Goal: Task Accomplishment & Management: Complete application form

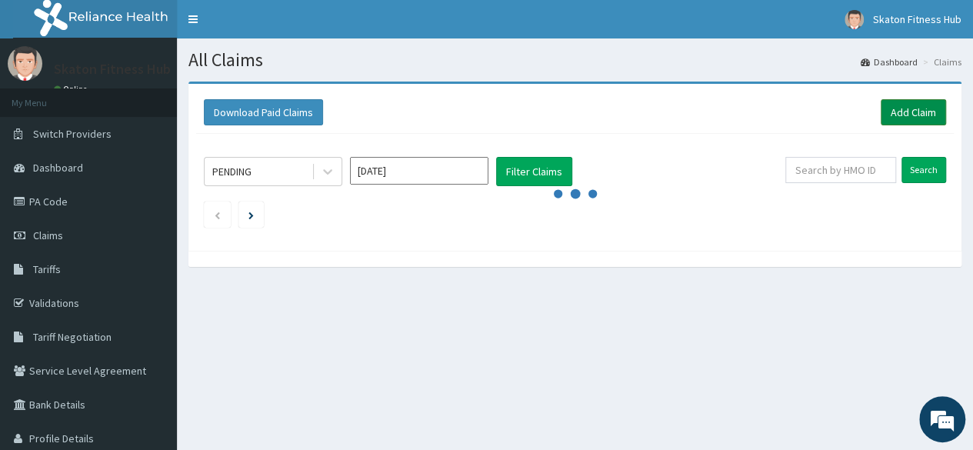
click at [897, 116] on link "Add Claim" at bounding box center [912, 112] width 65 height 26
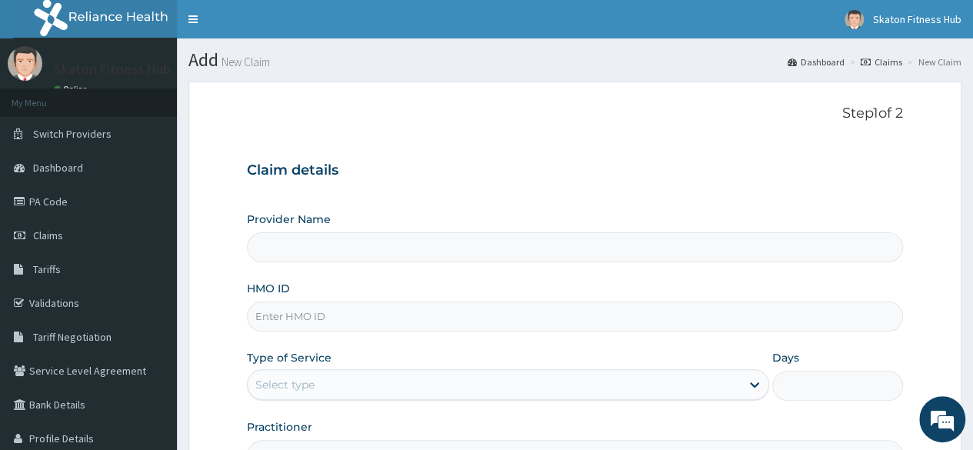
click at [295, 320] on input "HMO ID" at bounding box center [575, 316] width 656 height 30
paste input "KAT/10033/A Doris Chiamaka Umeh"
drag, startPoint x: 317, startPoint y: 311, endPoint x: 525, endPoint y: 288, distance: 209.7
click at [525, 288] on div "HMO ID KAT/10033/A Doris Chiamaka Umeh" at bounding box center [575, 306] width 656 height 51
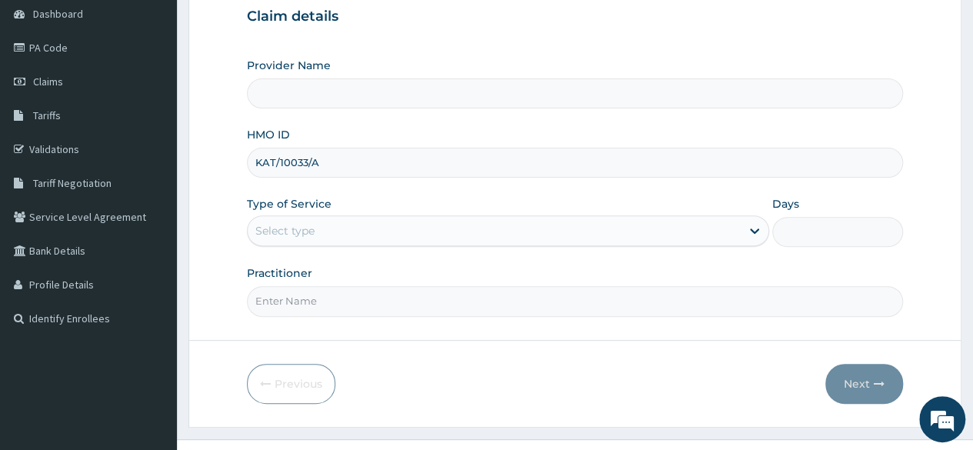
scroll to position [163, 0]
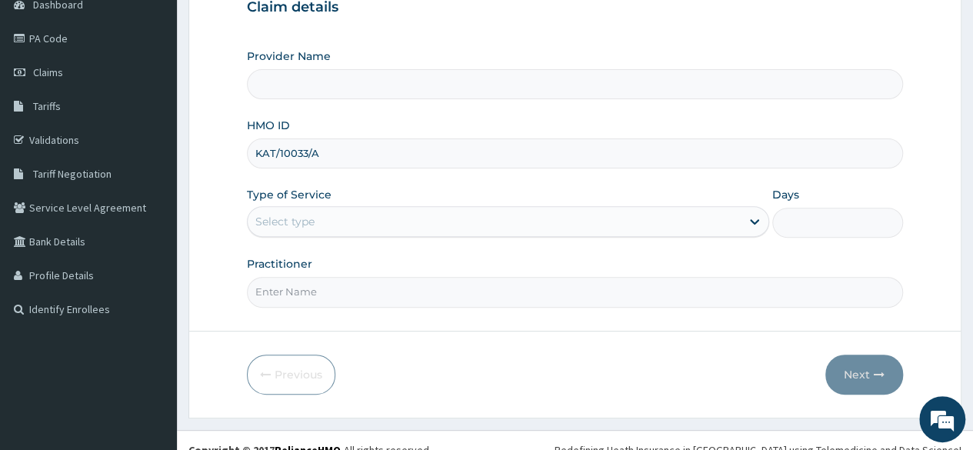
type input "KAT/10033/A"
click at [306, 216] on div "Select type" at bounding box center [284, 221] width 59 height 15
click at [335, 233] on div "Select type" at bounding box center [508, 221] width 522 height 31
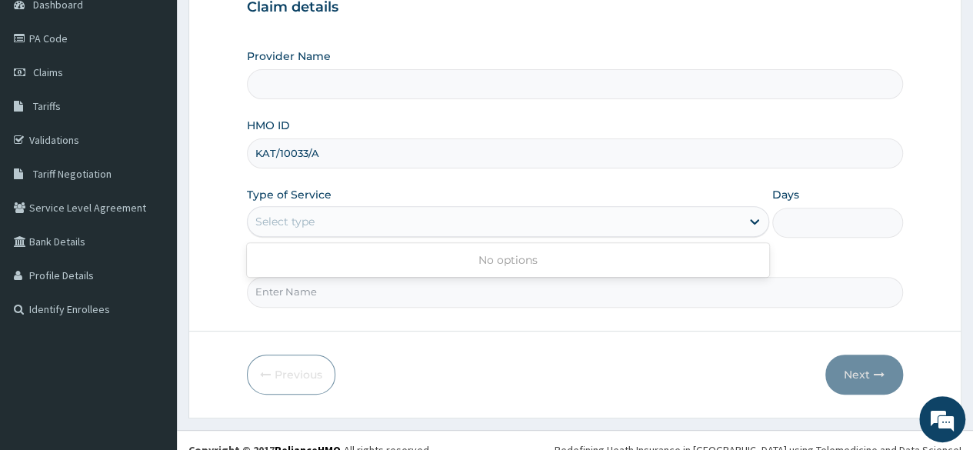
click at [336, 254] on div "No options" at bounding box center [508, 260] width 522 height 28
click at [333, 233] on div "Select type" at bounding box center [508, 221] width 522 height 31
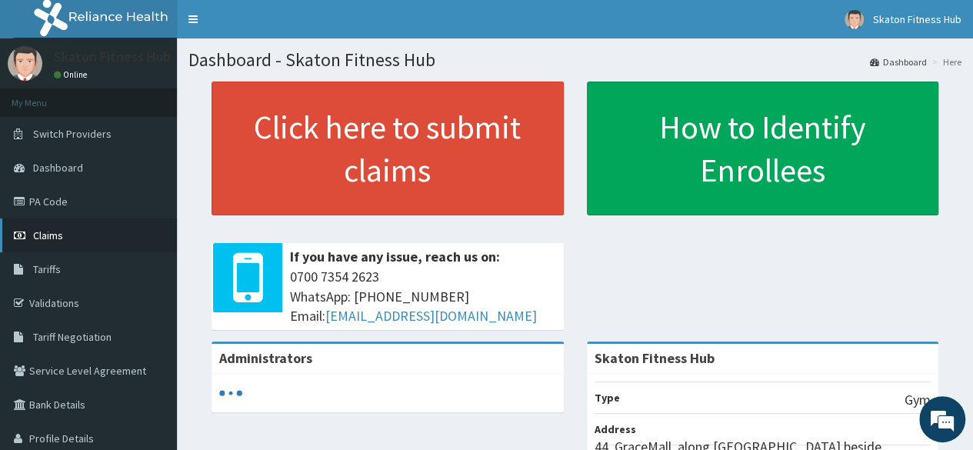
click at [78, 239] on link "Claims" at bounding box center [88, 235] width 177 height 34
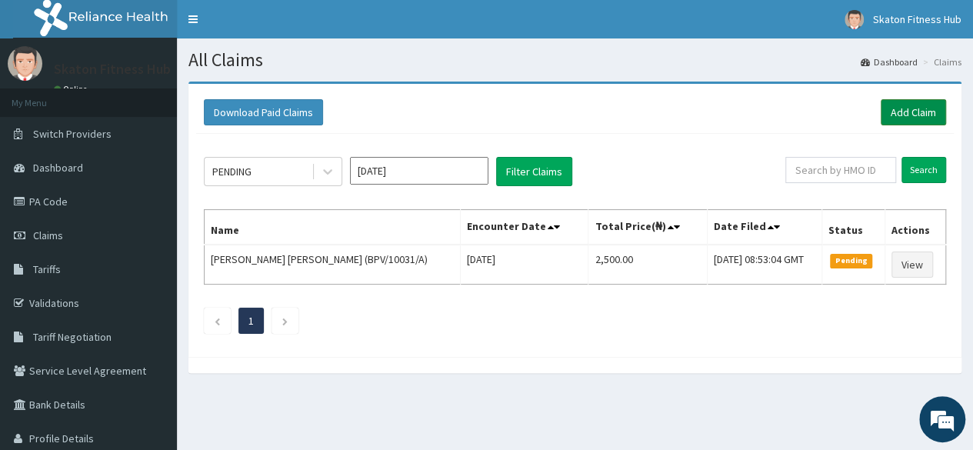
click at [912, 114] on link "Add Claim" at bounding box center [912, 112] width 65 height 26
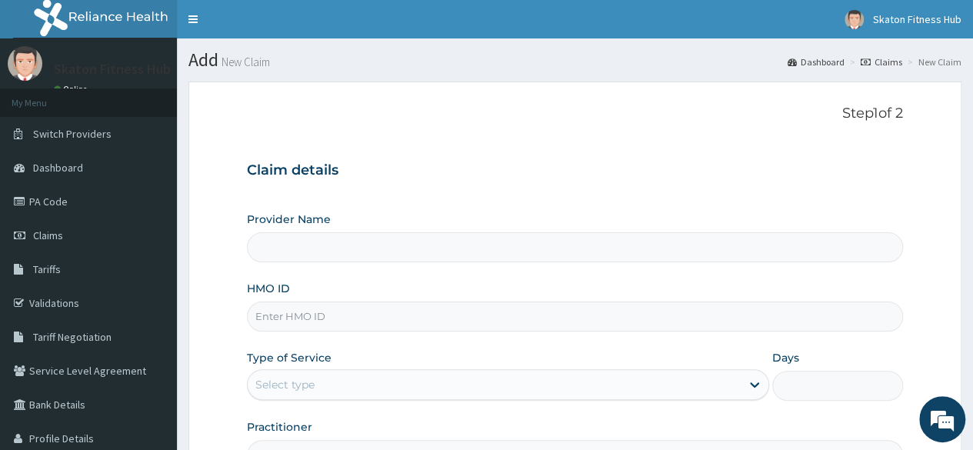
click at [276, 306] on input "HMO ID" at bounding box center [575, 316] width 656 height 30
paste input "KAT/10033/A Doris Chiamaka Umeh"
type input "KAT/10033/A Doris Chiamaka Umeh"
type input "Skaton Fitness Hub"
type input "1"
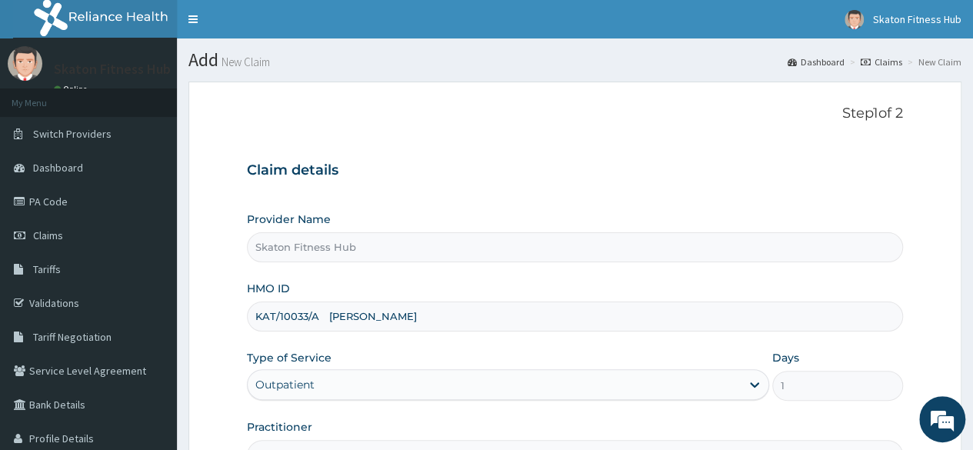
drag, startPoint x: 318, startPoint y: 318, endPoint x: 491, endPoint y: 301, distance: 173.1
click at [491, 301] on input "KAT/10033/A Doris Chiamaka Umeh" at bounding box center [575, 316] width 656 height 30
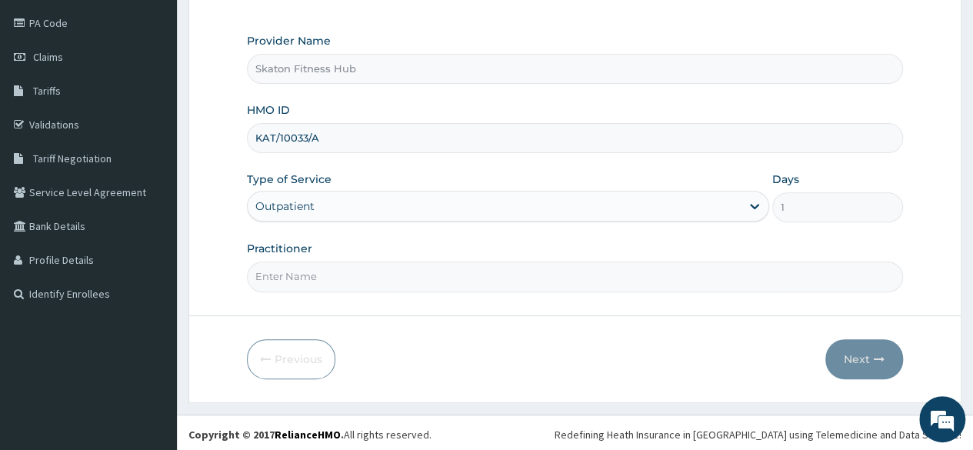
type input "KAT/10033/A"
click at [409, 277] on input "Practitioner" at bounding box center [575, 276] width 656 height 30
paste input "KAT/10033/A Doris Chiamaka Umeh"
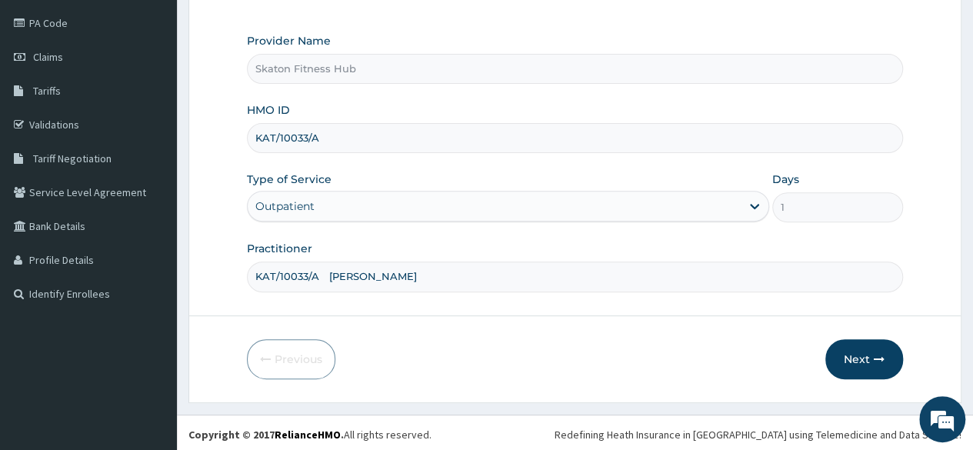
scroll to position [0, 0]
drag, startPoint x: 409, startPoint y: 277, endPoint x: 448, endPoint y: 271, distance: 38.8
click at [448, 271] on input "KAT/10033/A Doris Chiamaka Umeh" at bounding box center [575, 276] width 656 height 30
drag, startPoint x: 320, startPoint y: 269, endPoint x: 195, endPoint y: 278, distance: 124.9
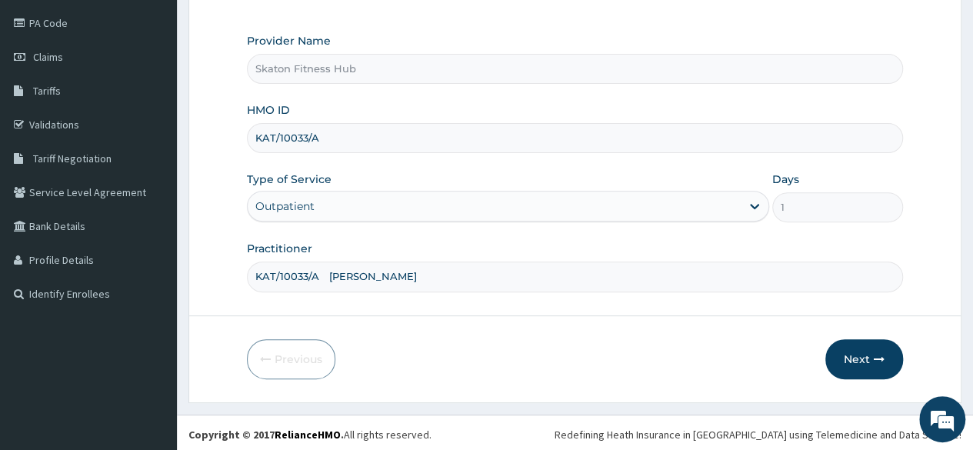
click at [195, 278] on form "Step 1 of 2 Claim details Provider Name Skaton Fitness Hub HMO ID KAT/10033/A T…" at bounding box center [574, 152] width 773 height 499
type input "Doris Chiamaka Umeh"
click at [849, 345] on button "Next" at bounding box center [864, 359] width 78 height 40
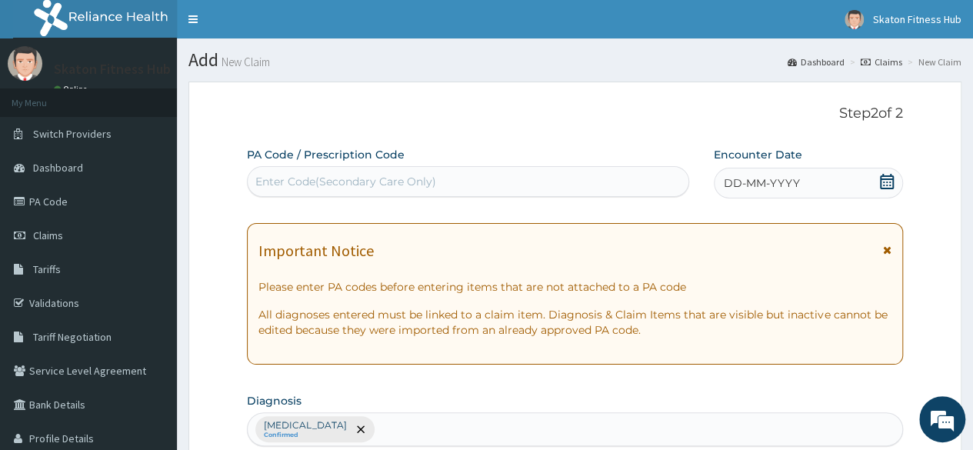
click at [272, 177] on div "Enter Code(Secondary Care Only)" at bounding box center [345, 181] width 181 height 15
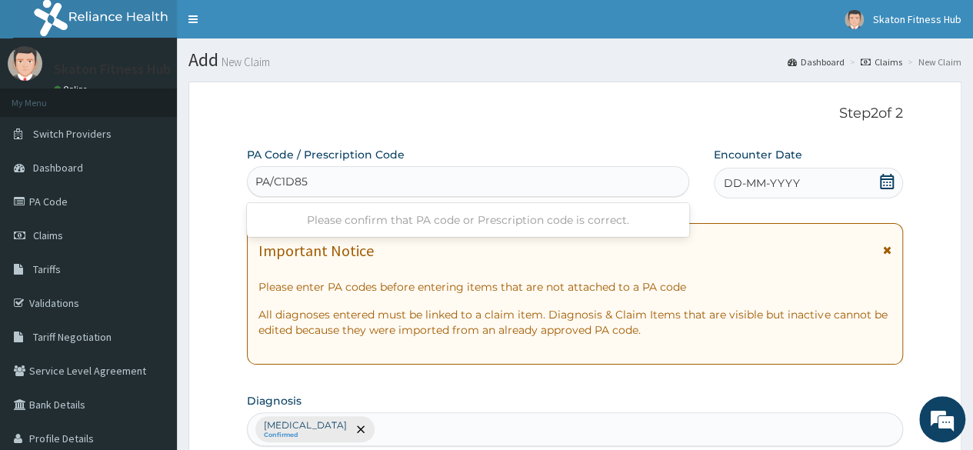
type input "PA/C1D85E"
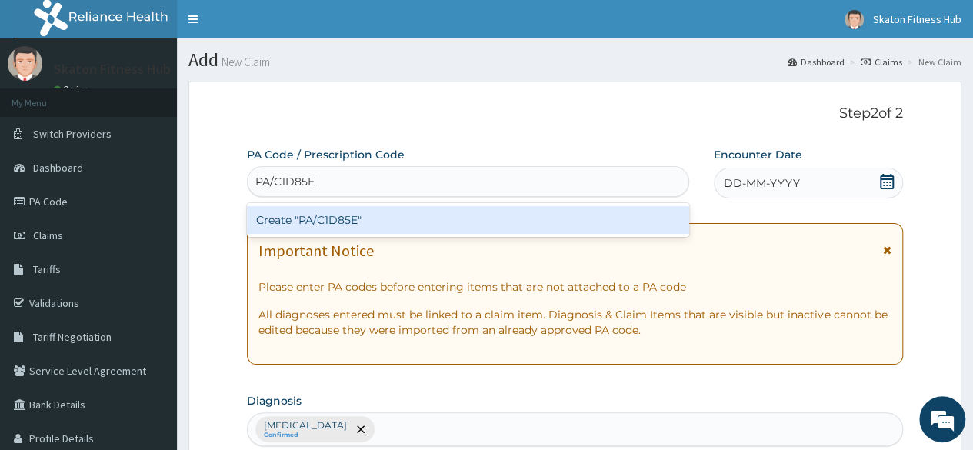
click at [354, 234] on div "Create "PA/C1D85E"" at bounding box center [467, 220] width 441 height 34
click at [354, 225] on div "Create "PA/C1D85E"" at bounding box center [467, 220] width 441 height 28
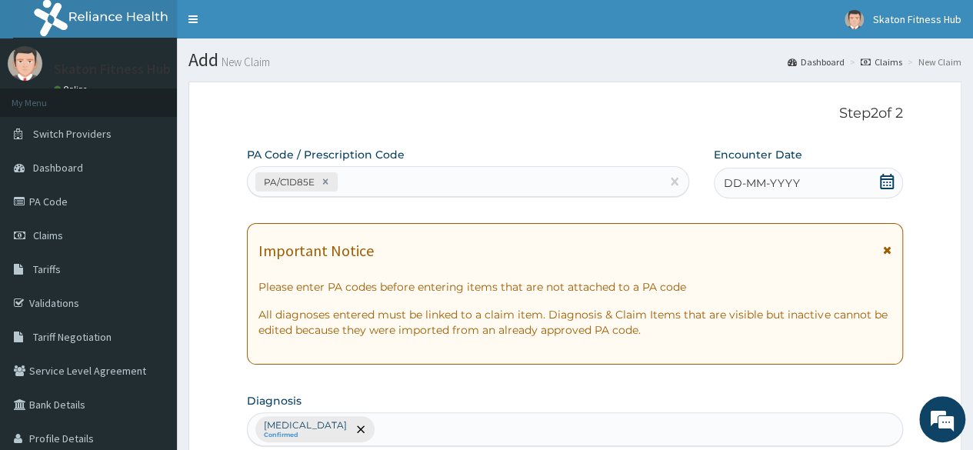
click at [889, 179] on icon at bounding box center [886, 181] width 15 height 15
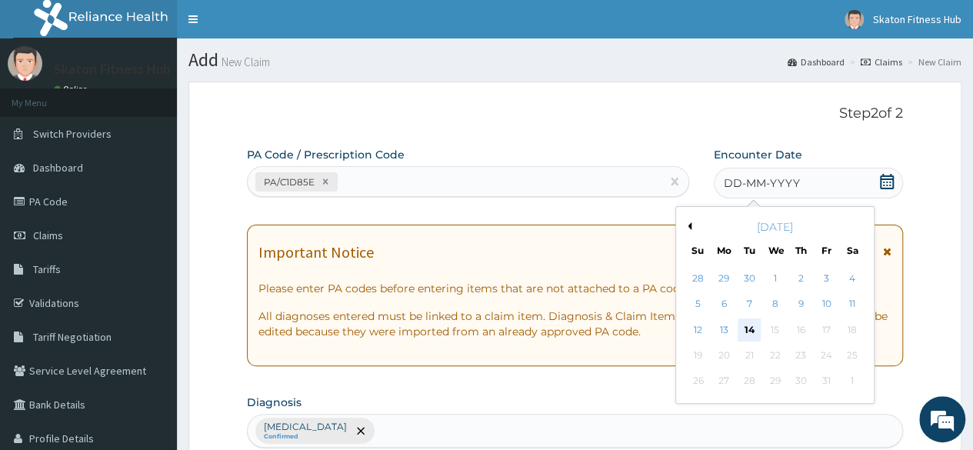
click at [747, 333] on div "14" at bounding box center [748, 329] width 23 height 23
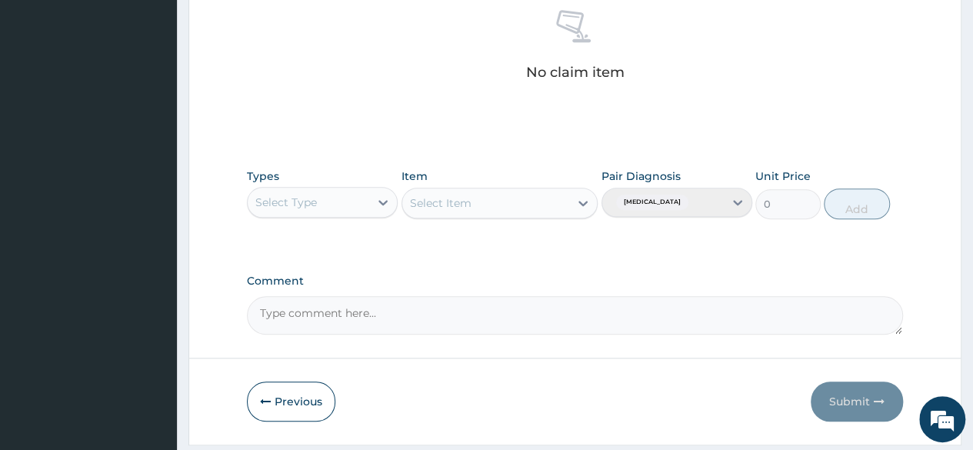
scroll to position [656, 0]
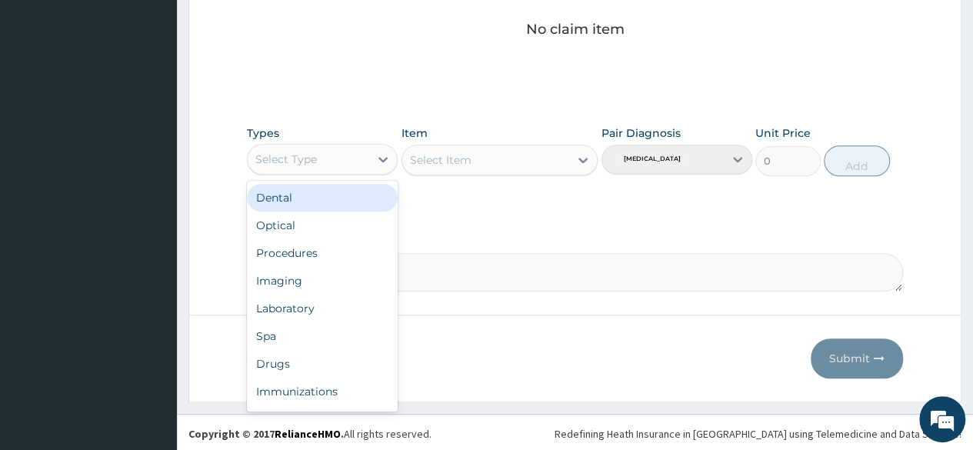
click at [310, 162] on div "Select Type" at bounding box center [286, 158] width 62 height 15
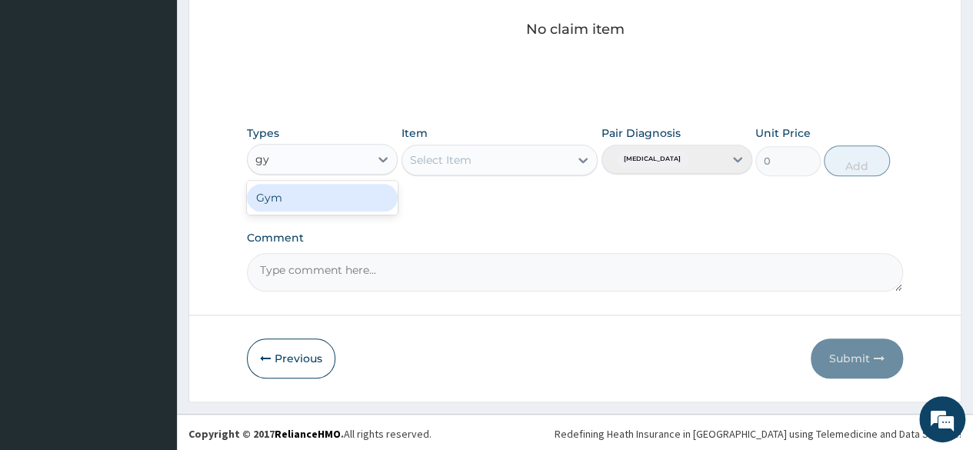
type input "gym"
click at [300, 190] on div "Gym" at bounding box center [322, 198] width 151 height 28
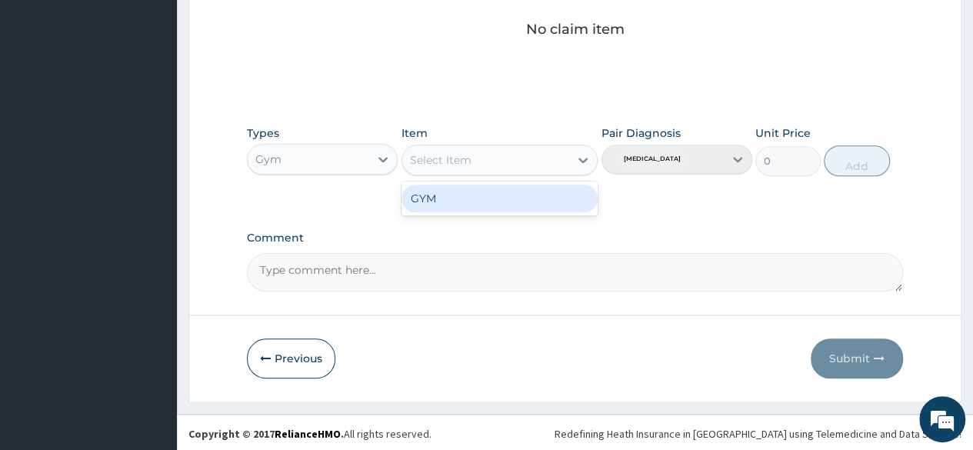
click at [438, 161] on div "Select Item" at bounding box center [441, 159] width 62 height 15
click at [441, 208] on div "GYM" at bounding box center [499, 199] width 197 height 28
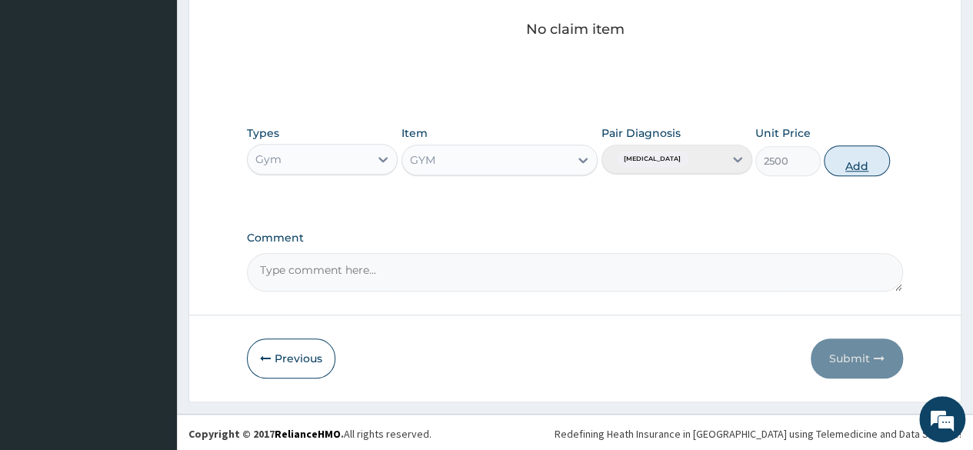
click at [857, 165] on button "Add" at bounding box center [856, 160] width 65 height 31
type input "0"
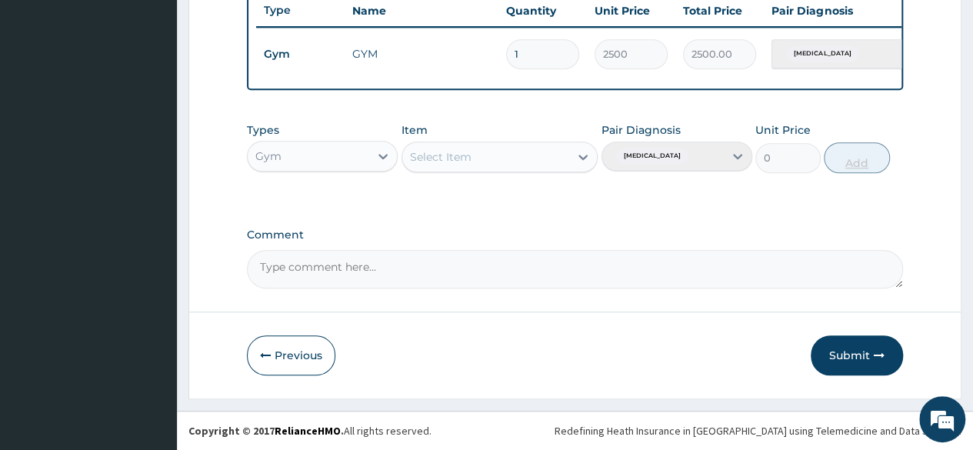
scroll to position [595, 0]
click at [866, 348] on button "Submit" at bounding box center [857, 355] width 92 height 40
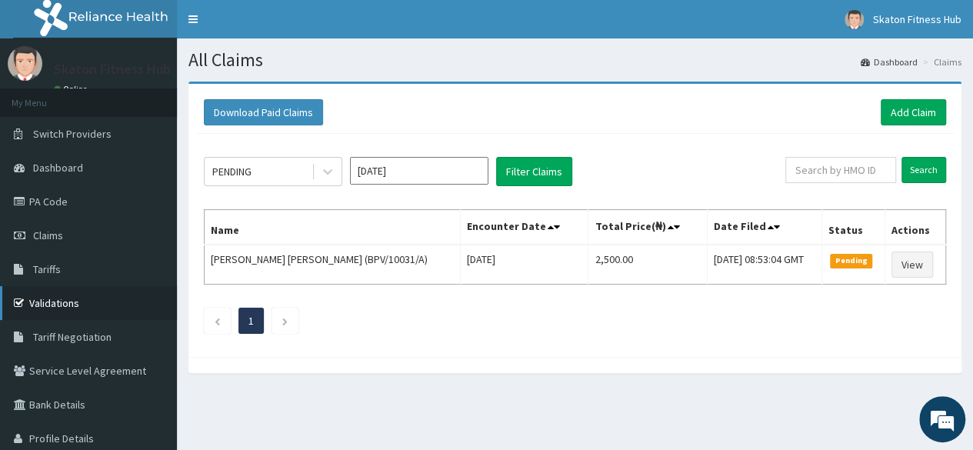
click at [71, 302] on link "Validations" at bounding box center [88, 303] width 177 height 34
click at [890, 112] on link "Add Claim" at bounding box center [912, 112] width 65 height 26
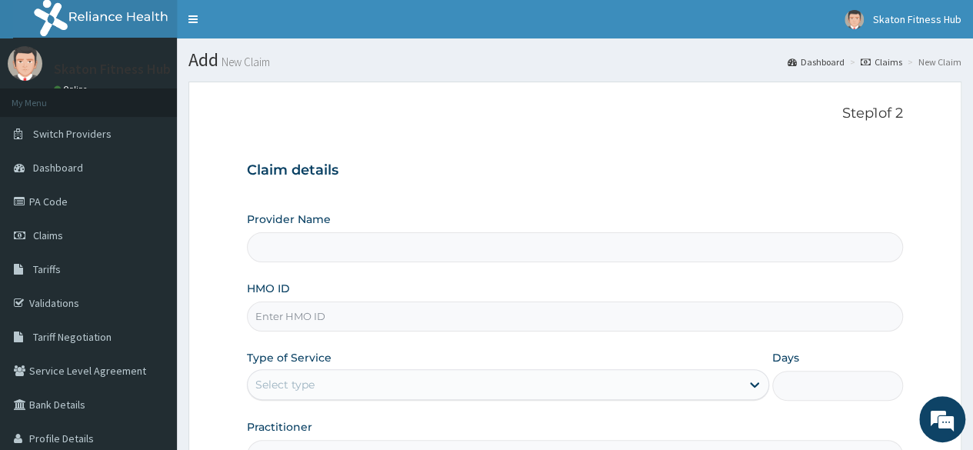
click at [264, 321] on input "HMO ID" at bounding box center [575, 316] width 656 height 30
paste input "KAT/10023/A AMARACHUKWU PRECIOUS IBEASOR"
type input "KAT/10023/A AMARACHUKWU PRECIOUS IBEASOR"
type input "Skaton Fitness Hub"
type input "1"
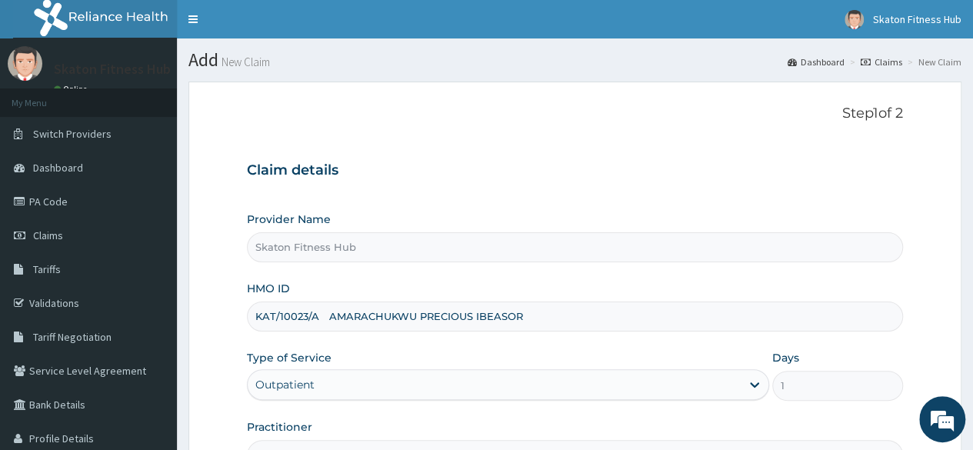
drag, startPoint x: 318, startPoint y: 317, endPoint x: 555, endPoint y: 300, distance: 238.2
click at [555, 300] on div "HMO ID KAT/10023/A AMARACHUKWU PRECIOUS IBEASOR" at bounding box center [575, 306] width 656 height 51
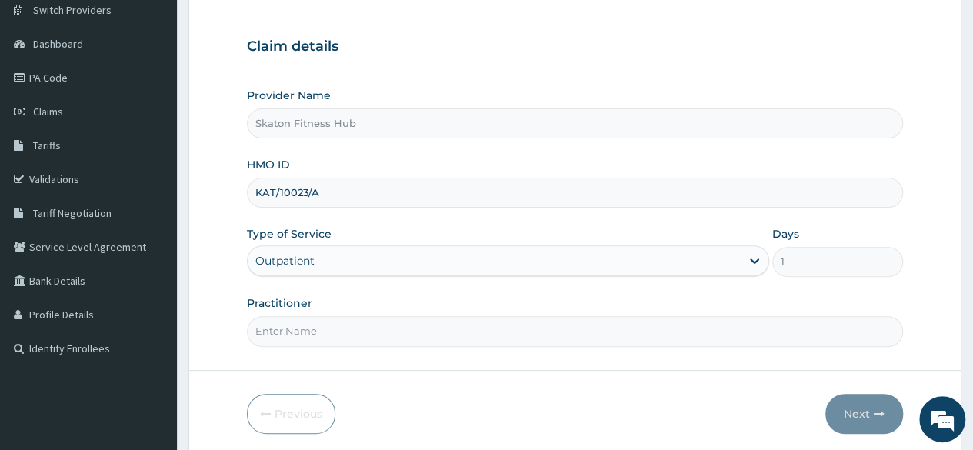
scroll to position [178, 0]
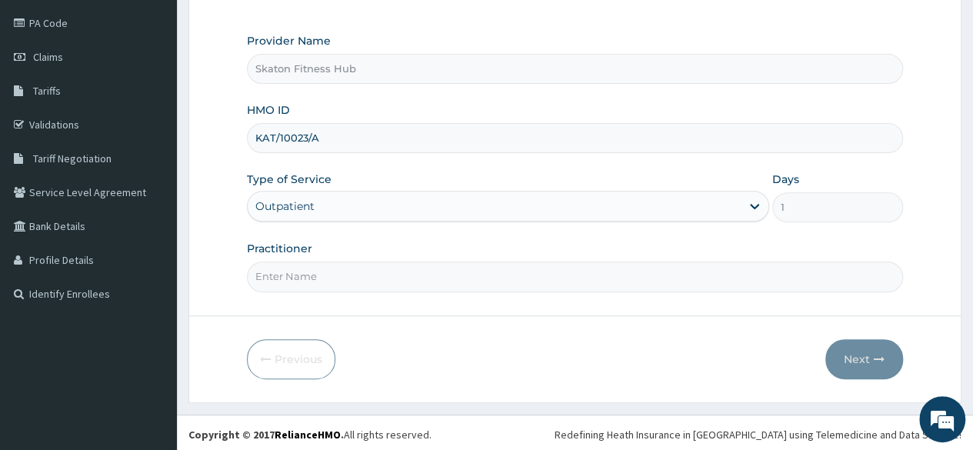
type input "KAT/10023/A"
click at [341, 284] on input "Practitioner" at bounding box center [575, 276] width 656 height 30
paste input "KAT/10023/A AMARACHUKWU PRECIOUS IBEASOR"
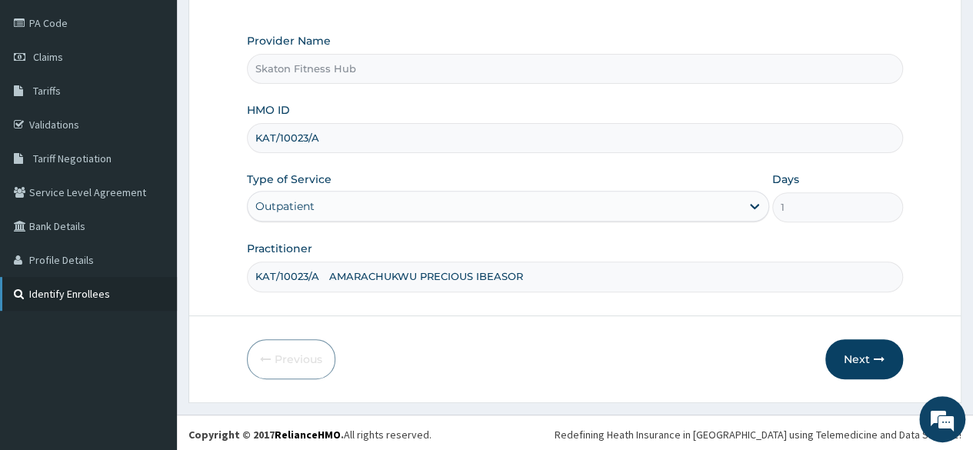
drag, startPoint x: 319, startPoint y: 273, endPoint x: 161, endPoint y: 285, distance: 158.1
click at [161, 285] on div "R EL Toggle navigation Skaton Fitness Hub Skaton Fitness Hub - members@skatonfi…" at bounding box center [486, 138] width 973 height 632
type input "AMARACHUKWU PRECIOUS IBEASOR"
click at [859, 355] on button "Next" at bounding box center [864, 359] width 78 height 40
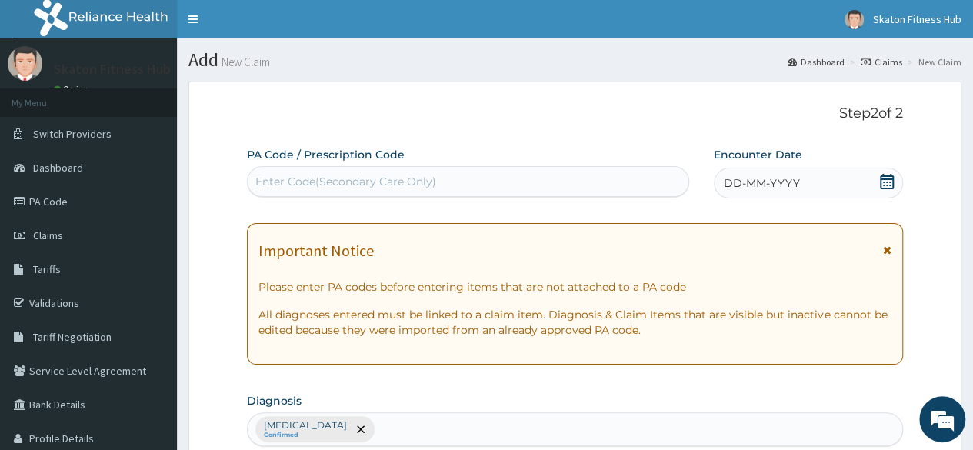
click at [269, 181] on div "Enter Code(Secondary Care Only)" at bounding box center [345, 181] width 181 height 15
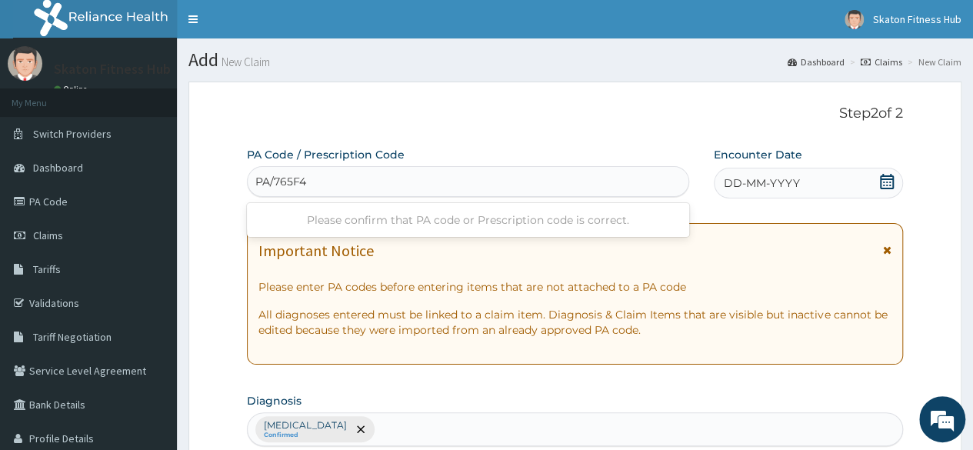
type input "PA/765F4D"
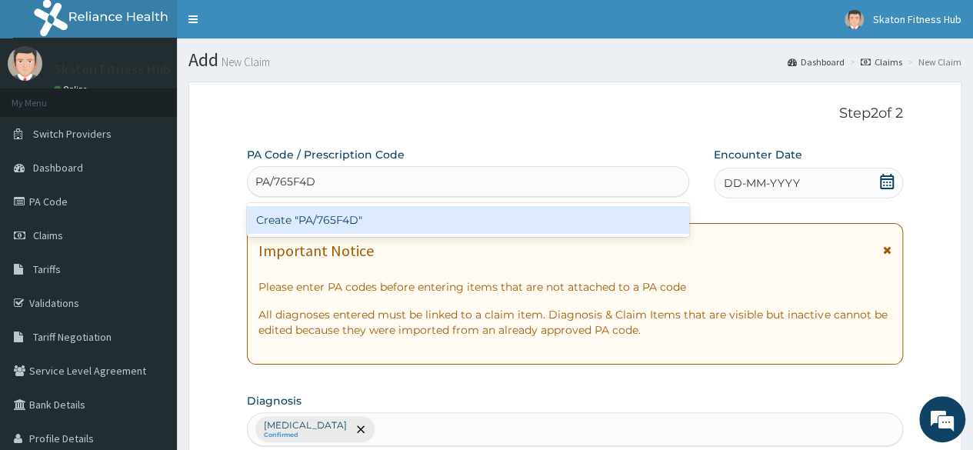
click at [323, 220] on div "Create "PA/765F4D"" at bounding box center [467, 220] width 441 height 28
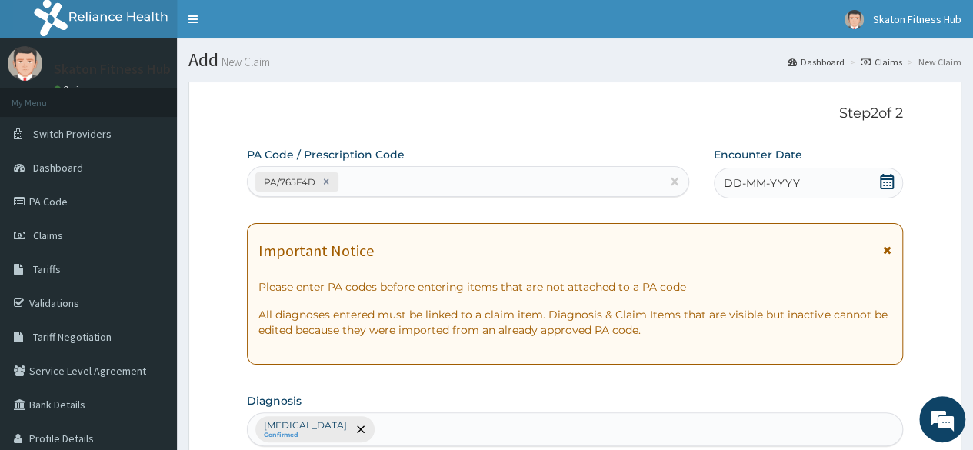
click at [889, 178] on icon at bounding box center [887, 181] width 14 height 15
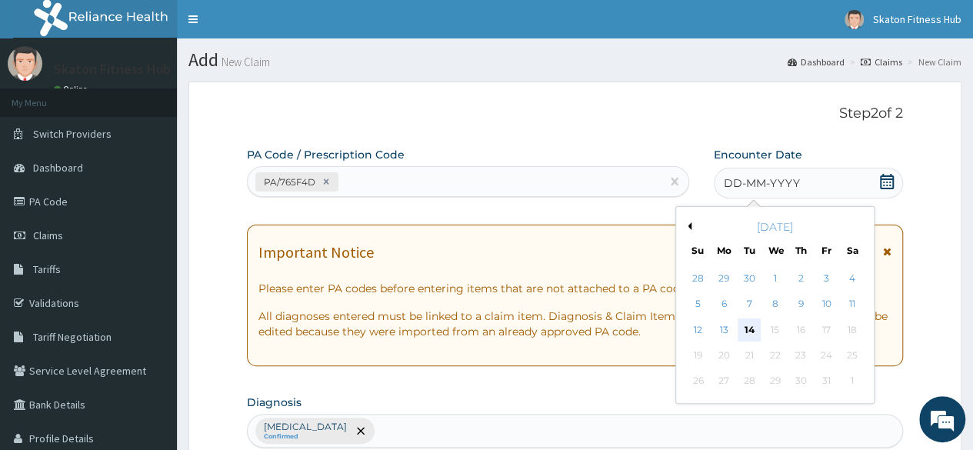
click at [744, 331] on div "14" at bounding box center [748, 329] width 23 height 23
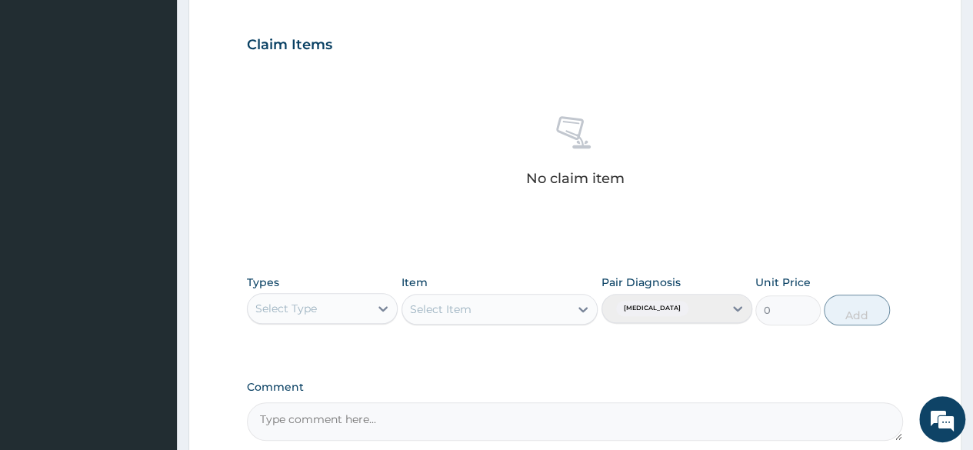
scroll to position [511, 0]
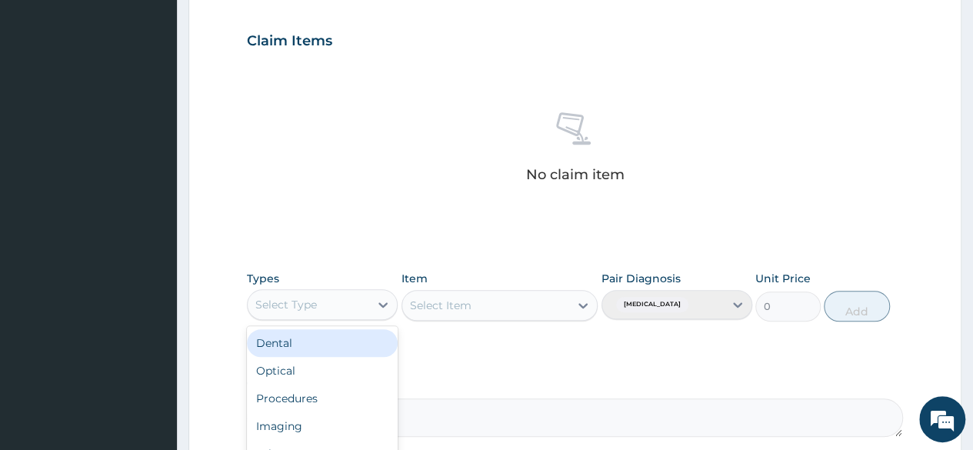
click at [332, 301] on div "Select Type" at bounding box center [309, 304] width 122 height 25
type input "gy"
click at [327, 342] on div "Gym" at bounding box center [322, 343] width 151 height 28
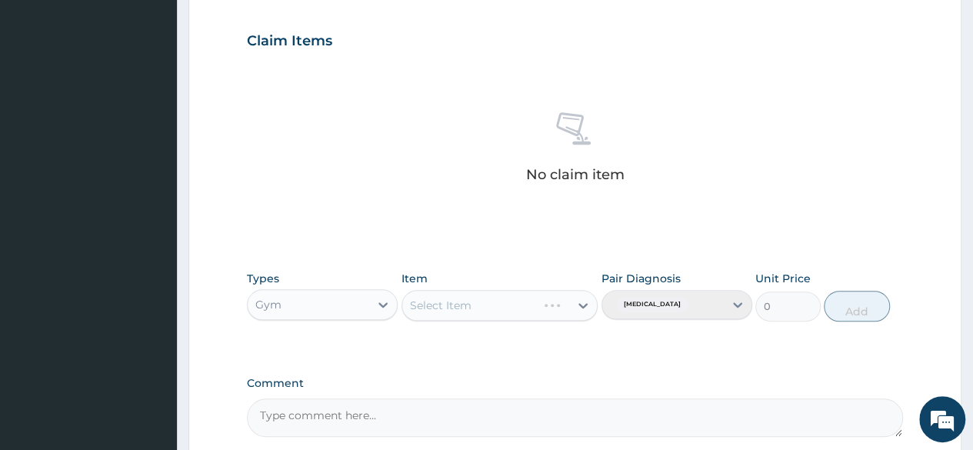
click at [420, 310] on div "Select Item" at bounding box center [499, 305] width 197 height 31
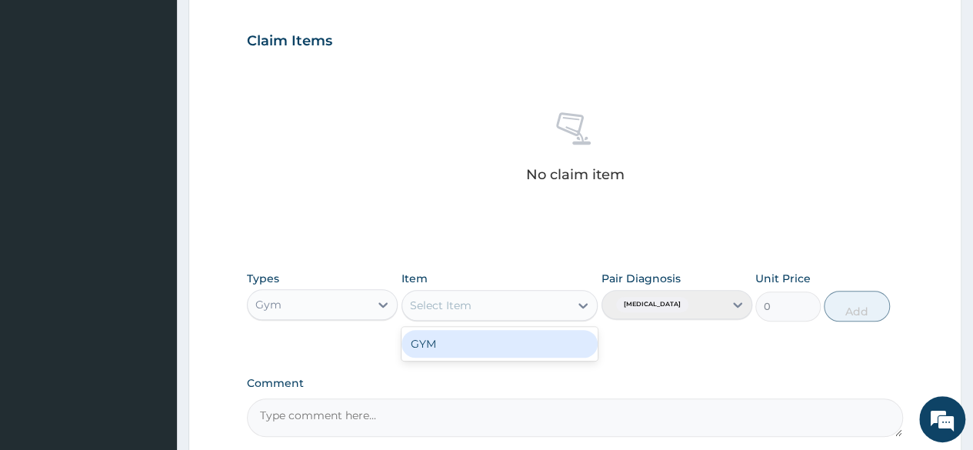
click at [423, 308] on div "Select Item" at bounding box center [441, 305] width 62 height 15
click at [428, 351] on div "GYM" at bounding box center [499, 344] width 197 height 28
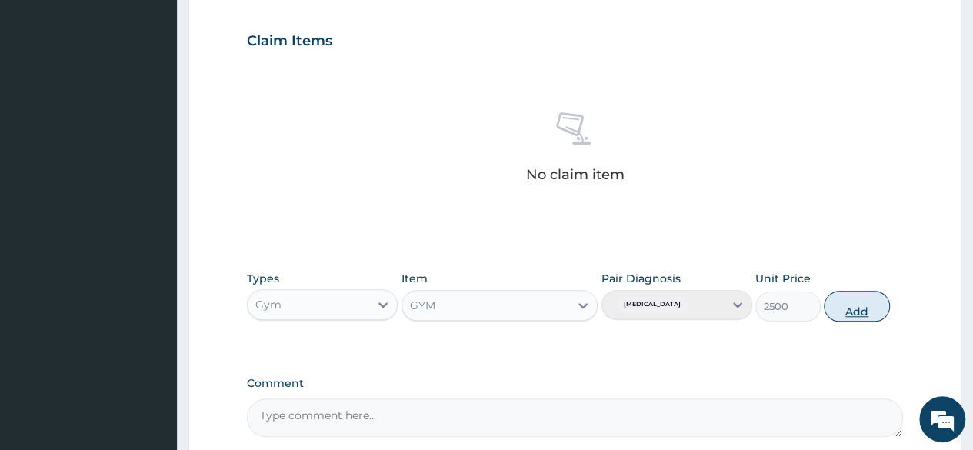
click at [844, 301] on button "Add" at bounding box center [856, 306] width 65 height 31
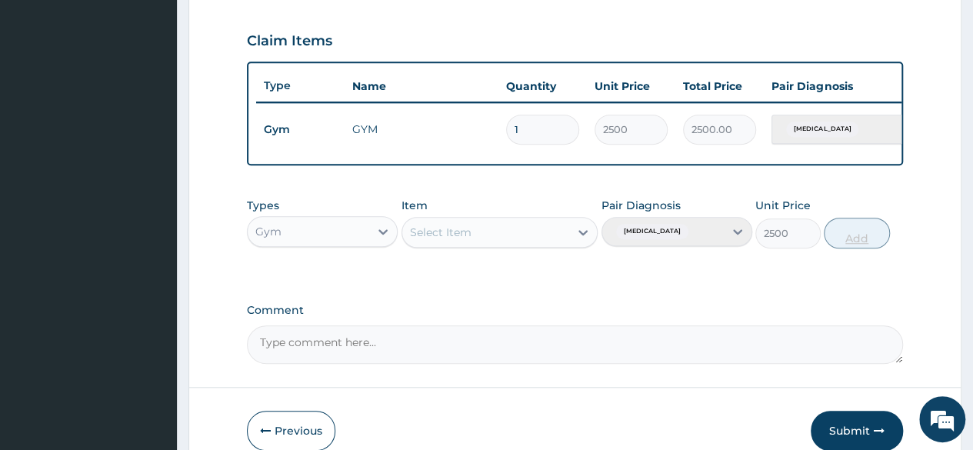
type input "0"
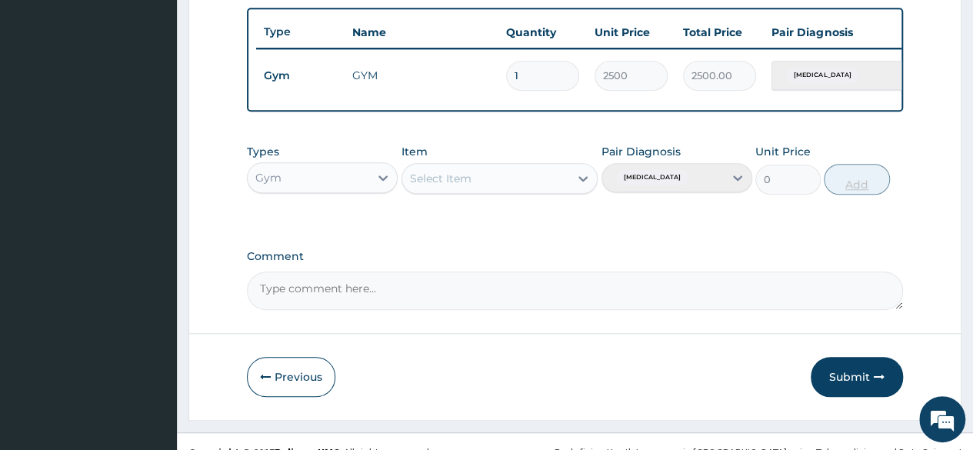
scroll to position [595, 0]
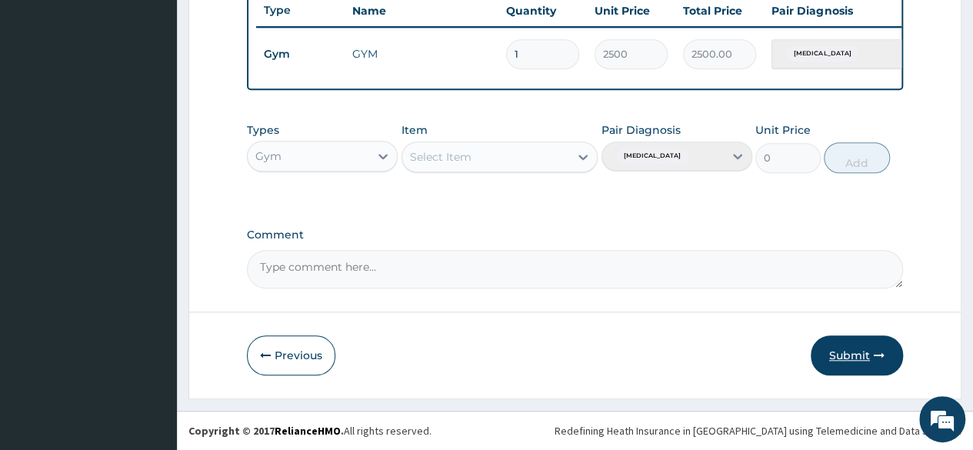
click at [847, 347] on button "Submit" at bounding box center [857, 355] width 92 height 40
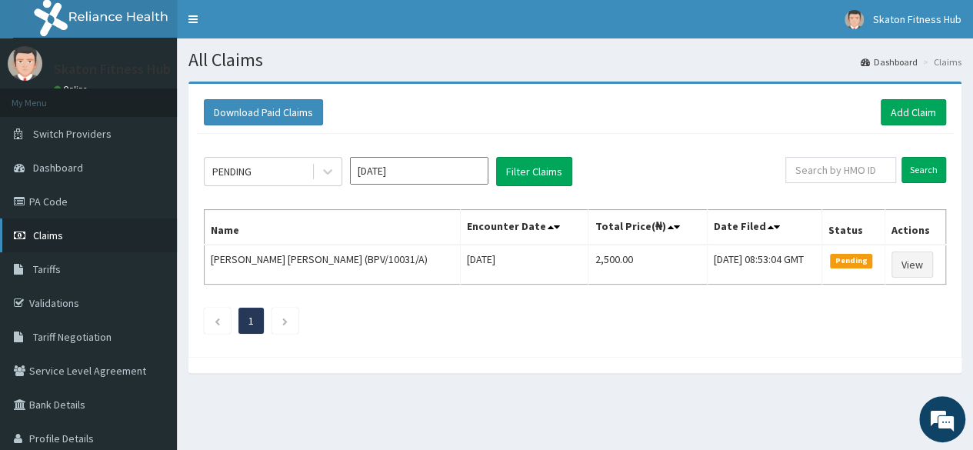
click at [75, 249] on link "Claims" at bounding box center [88, 235] width 177 height 34
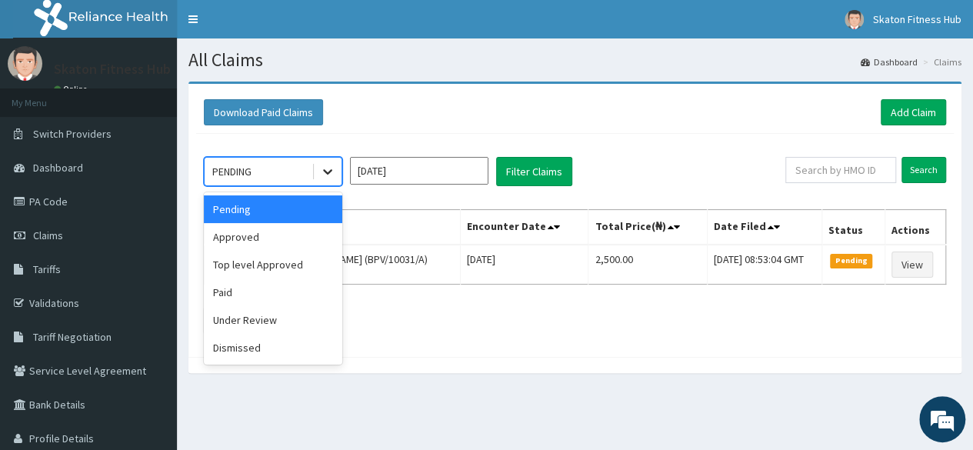
click at [319, 168] on div at bounding box center [328, 172] width 28 height 28
click at [223, 293] on div "Paid" at bounding box center [273, 292] width 138 height 28
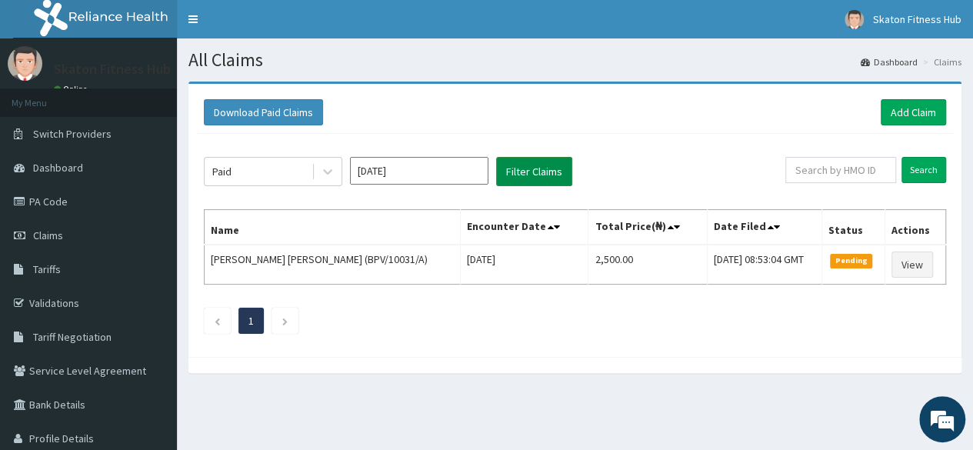
click at [514, 179] on button "Filter Claims" at bounding box center [534, 171] width 76 height 29
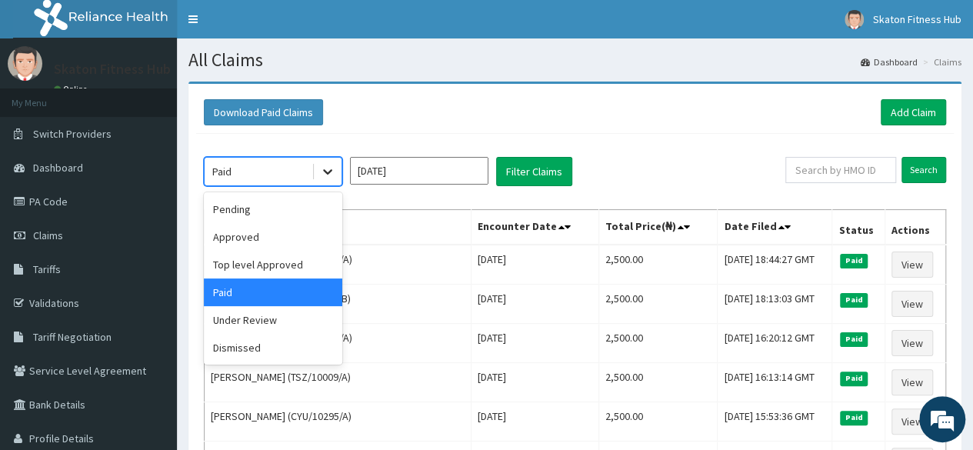
click at [329, 178] on icon at bounding box center [327, 171] width 15 height 15
click at [291, 236] on div "Approved" at bounding box center [273, 237] width 138 height 28
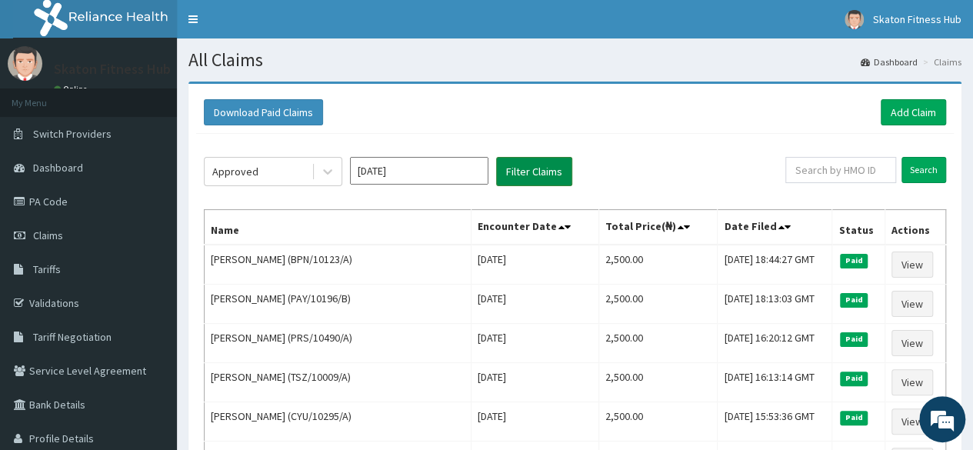
click at [521, 178] on button "Filter Claims" at bounding box center [534, 171] width 76 height 29
